Goal: Find specific page/section: Find specific page/section

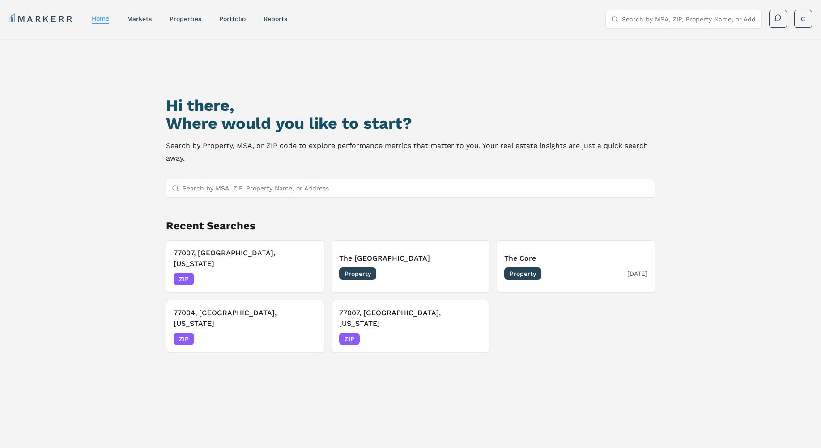
click at [510, 267] on span "Property" at bounding box center [522, 273] width 37 height 13
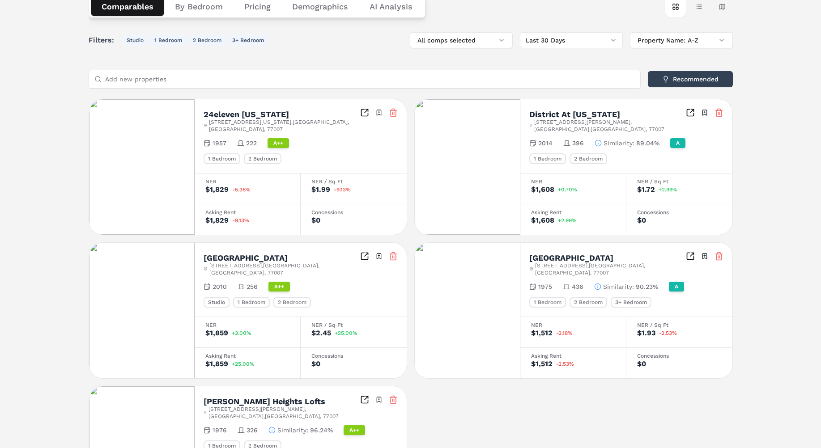
scroll to position [134, 0]
